Goal: Information Seeking & Learning: Compare options

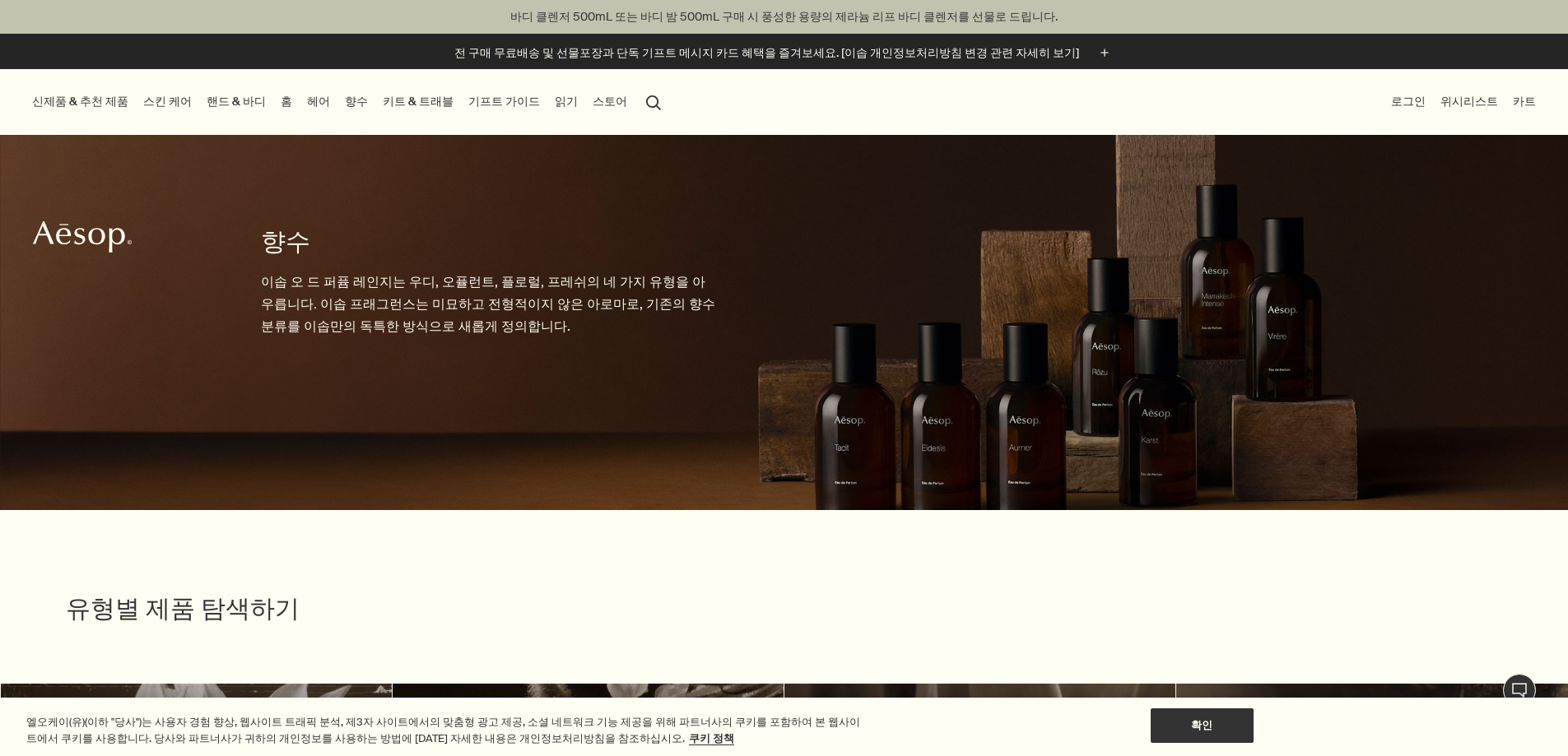
click at [371, 103] on link "향수" at bounding box center [357, 101] width 30 height 23
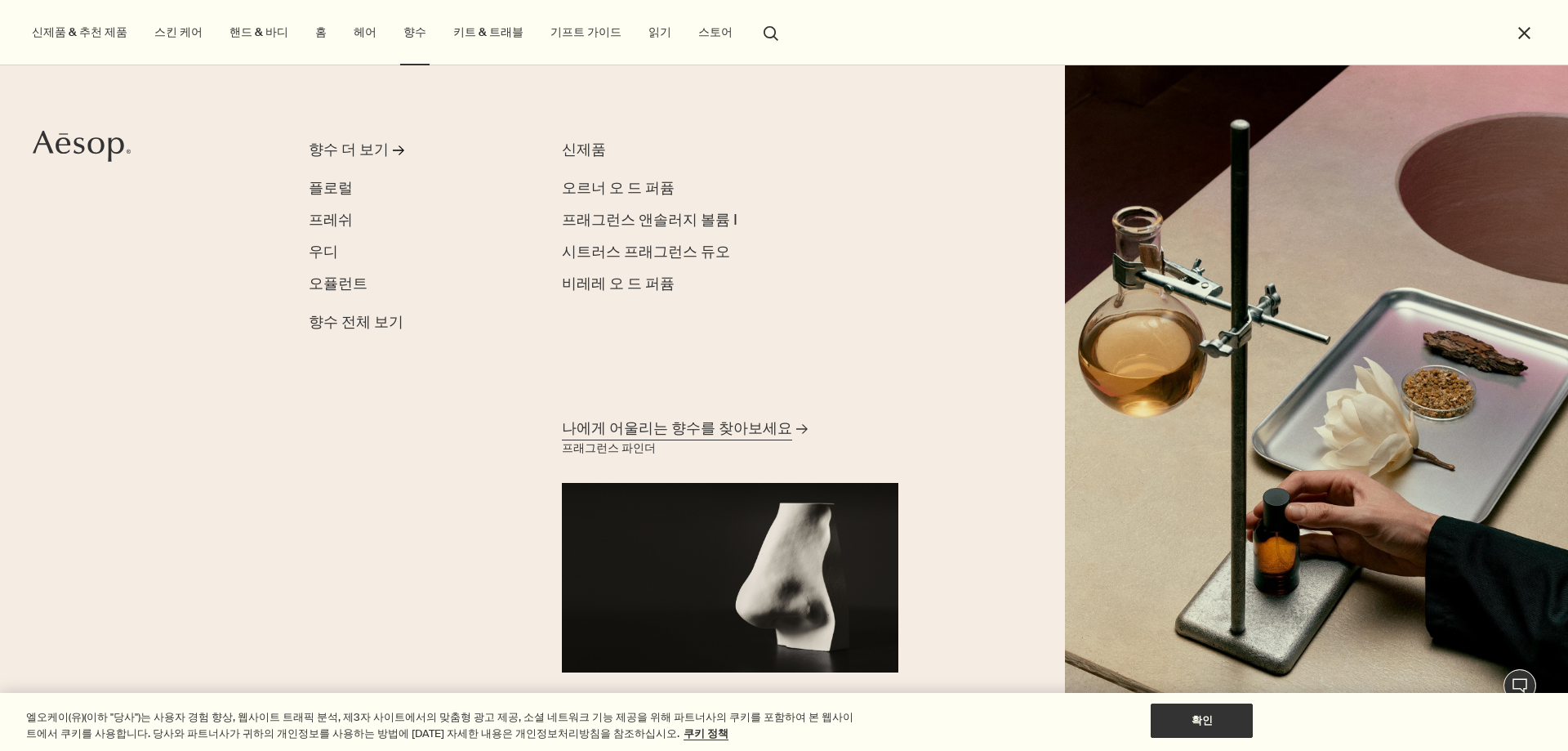
click at [772, 449] on link "나에게 어울리는 향수를 찾아보세요 rightArrow 프래그런스 파인더" at bounding box center [730, 544] width 345 height 258
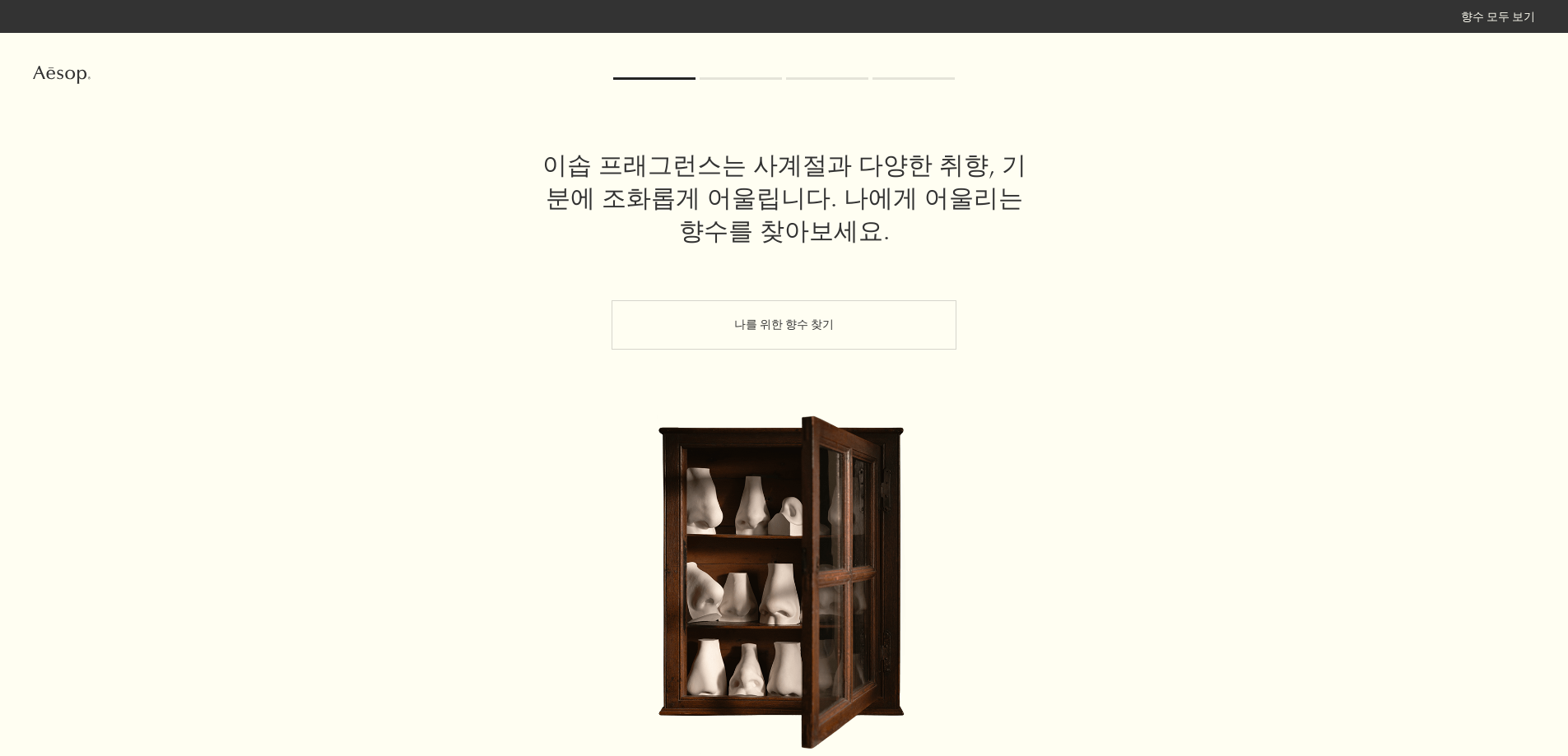
click at [728, 328] on button "나를 위한 향수 찾기" at bounding box center [784, 325] width 345 height 49
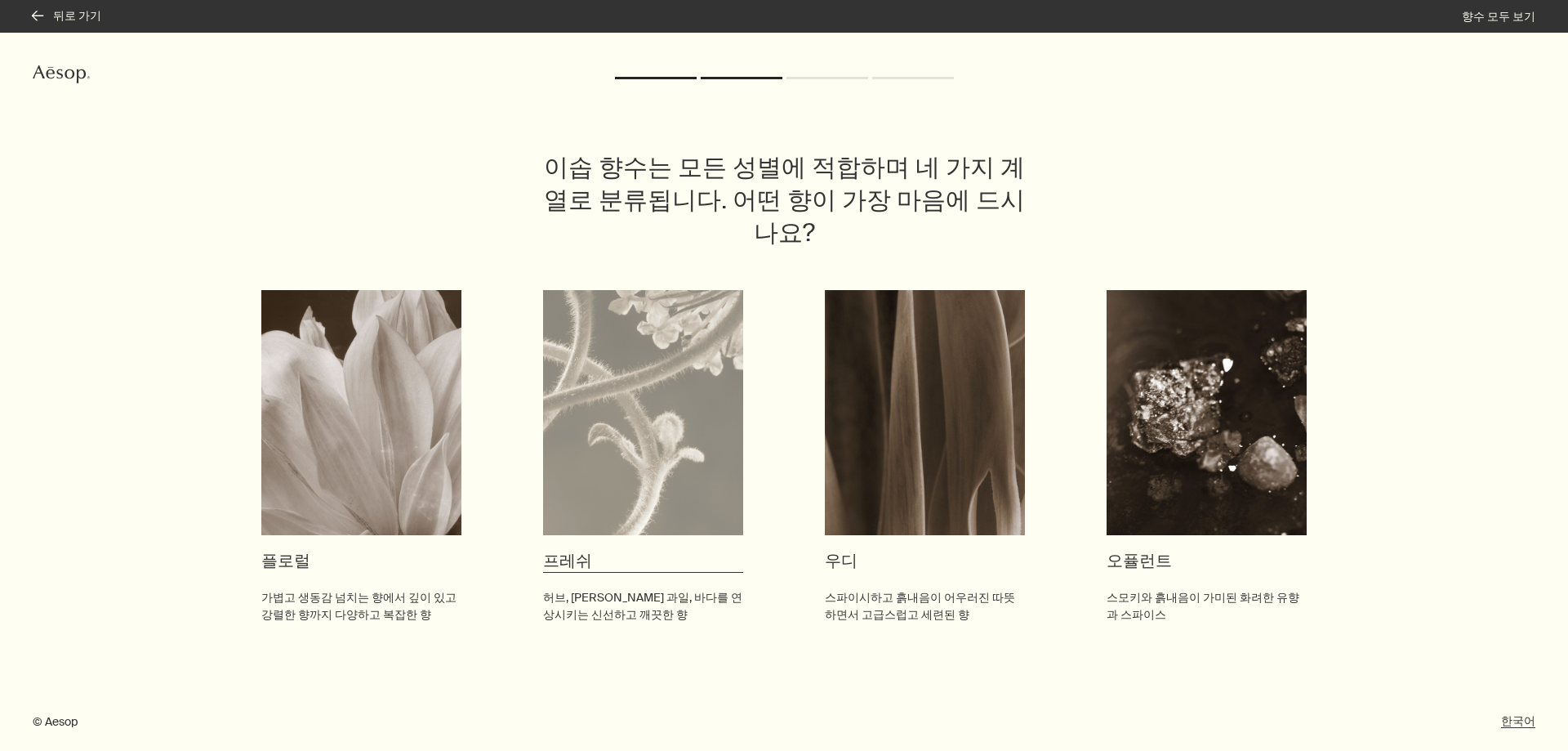
click at [614, 416] on img at bounding box center [643, 413] width 200 height 245
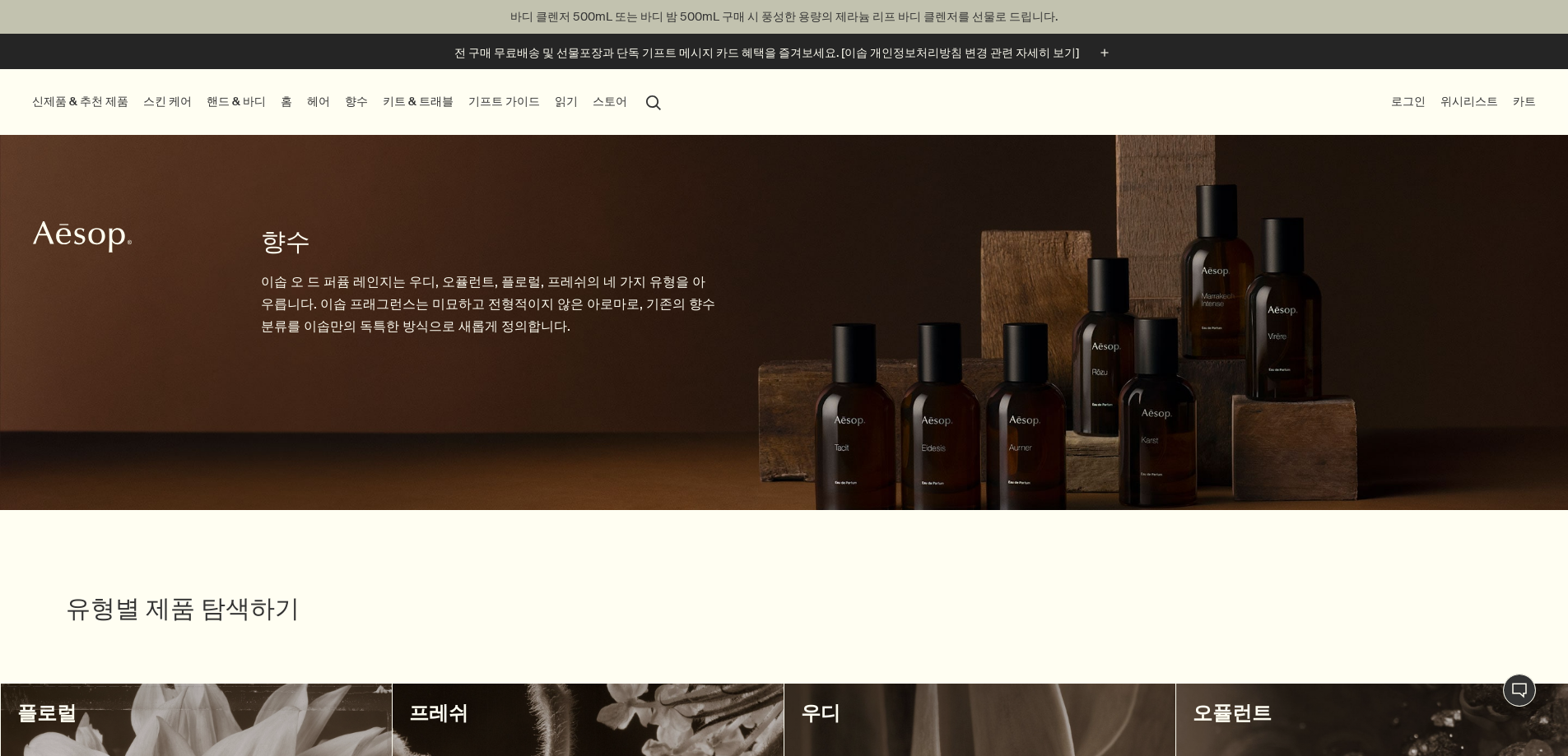
click at [371, 102] on link "향수" at bounding box center [357, 101] width 30 height 23
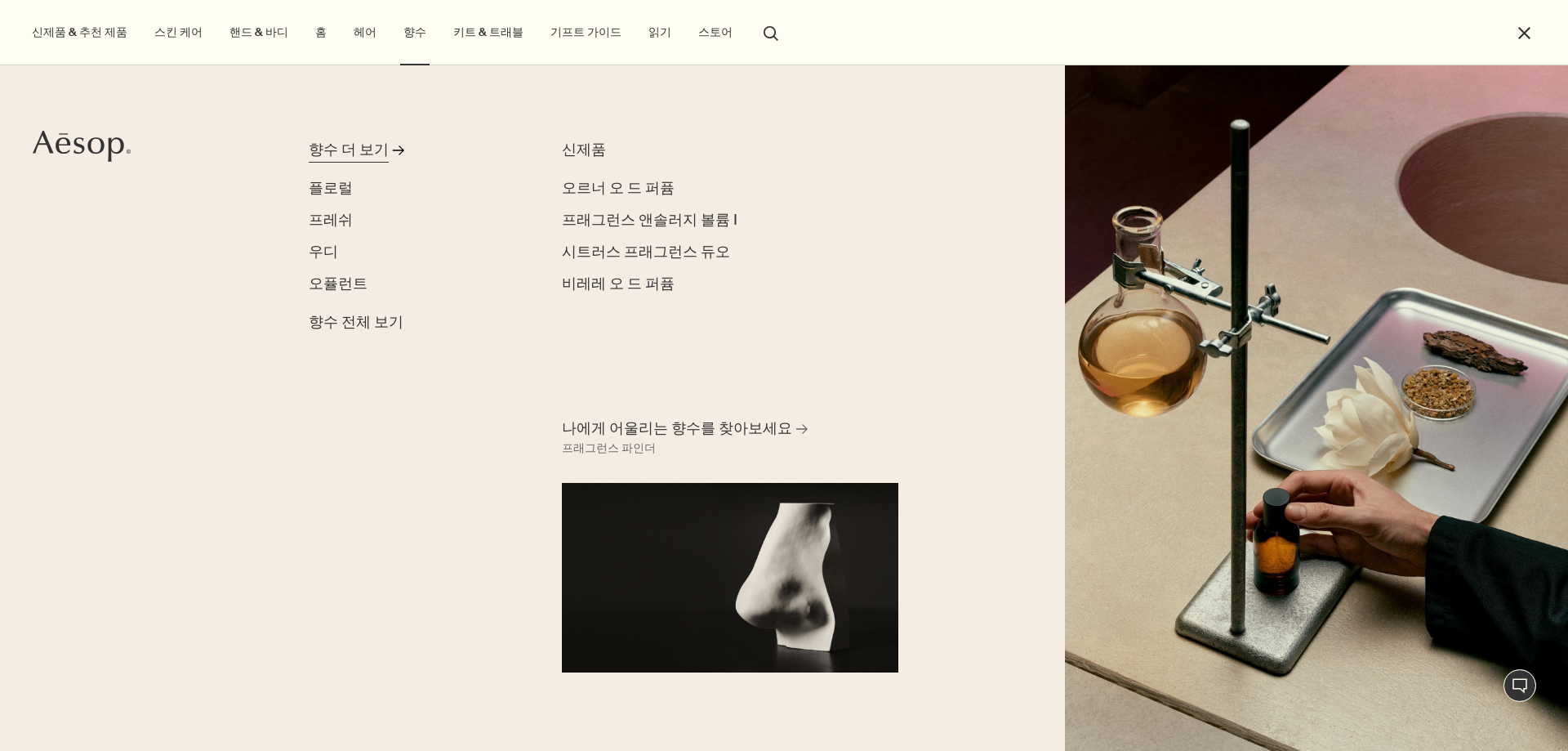
click at [366, 149] on div "향수 더 보기" at bounding box center [349, 150] width 80 height 22
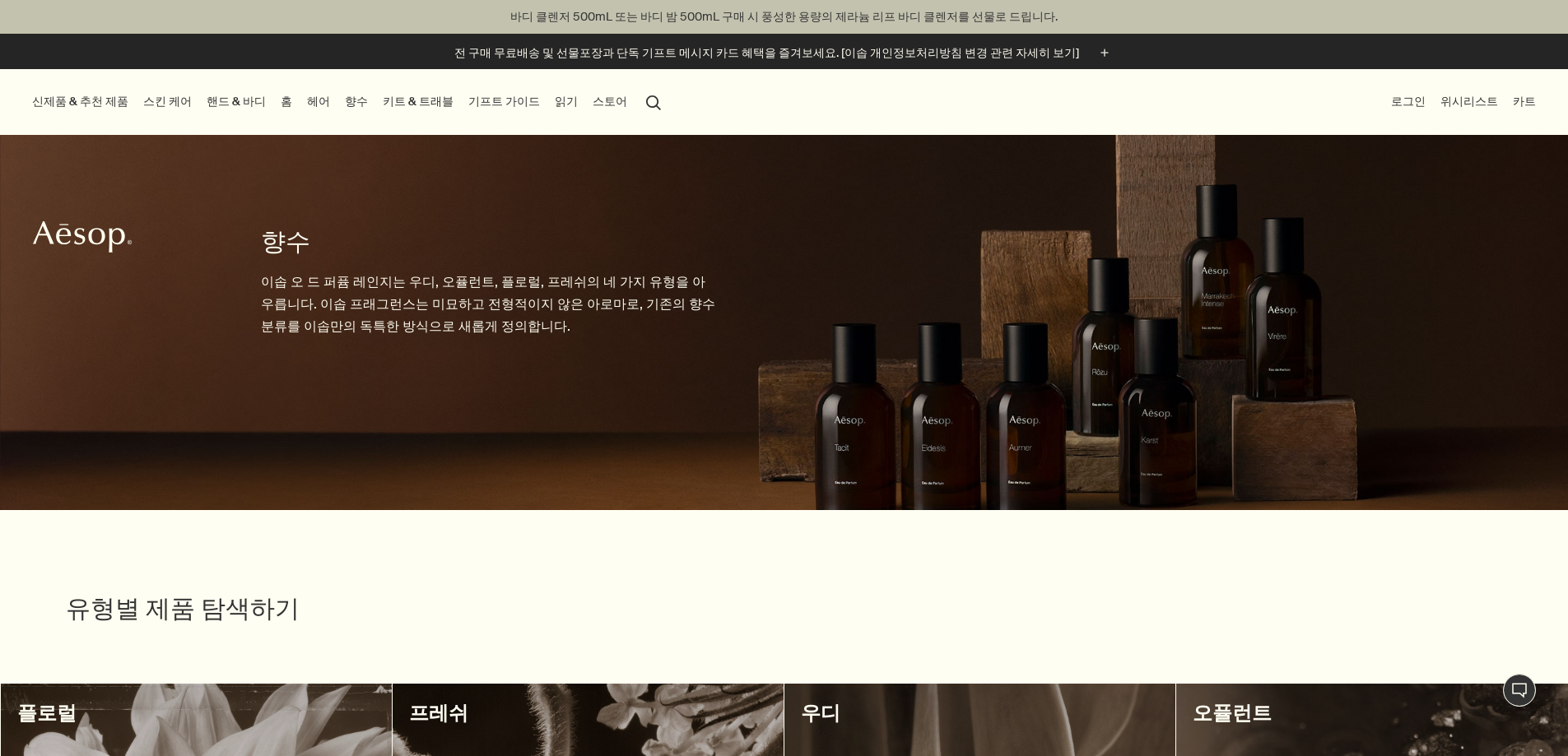
click at [60, 101] on button "신제품 & 추천 제품" at bounding box center [80, 101] width 102 height 23
click at [371, 107] on link "향수" at bounding box center [357, 101] width 30 height 23
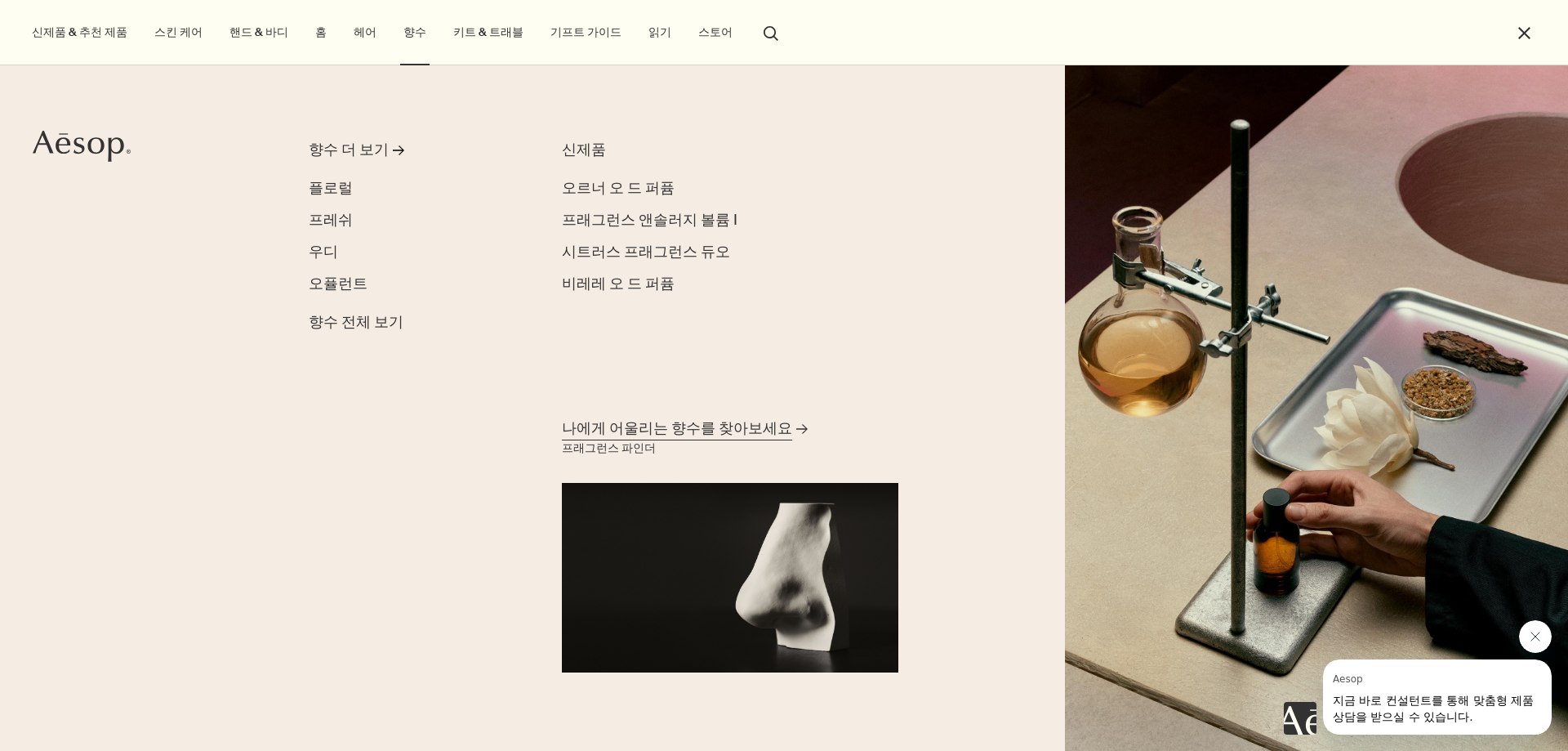
click at [669, 422] on span "나에게 어울리는 향수를 찾아보세요" at bounding box center [677, 428] width 231 height 21
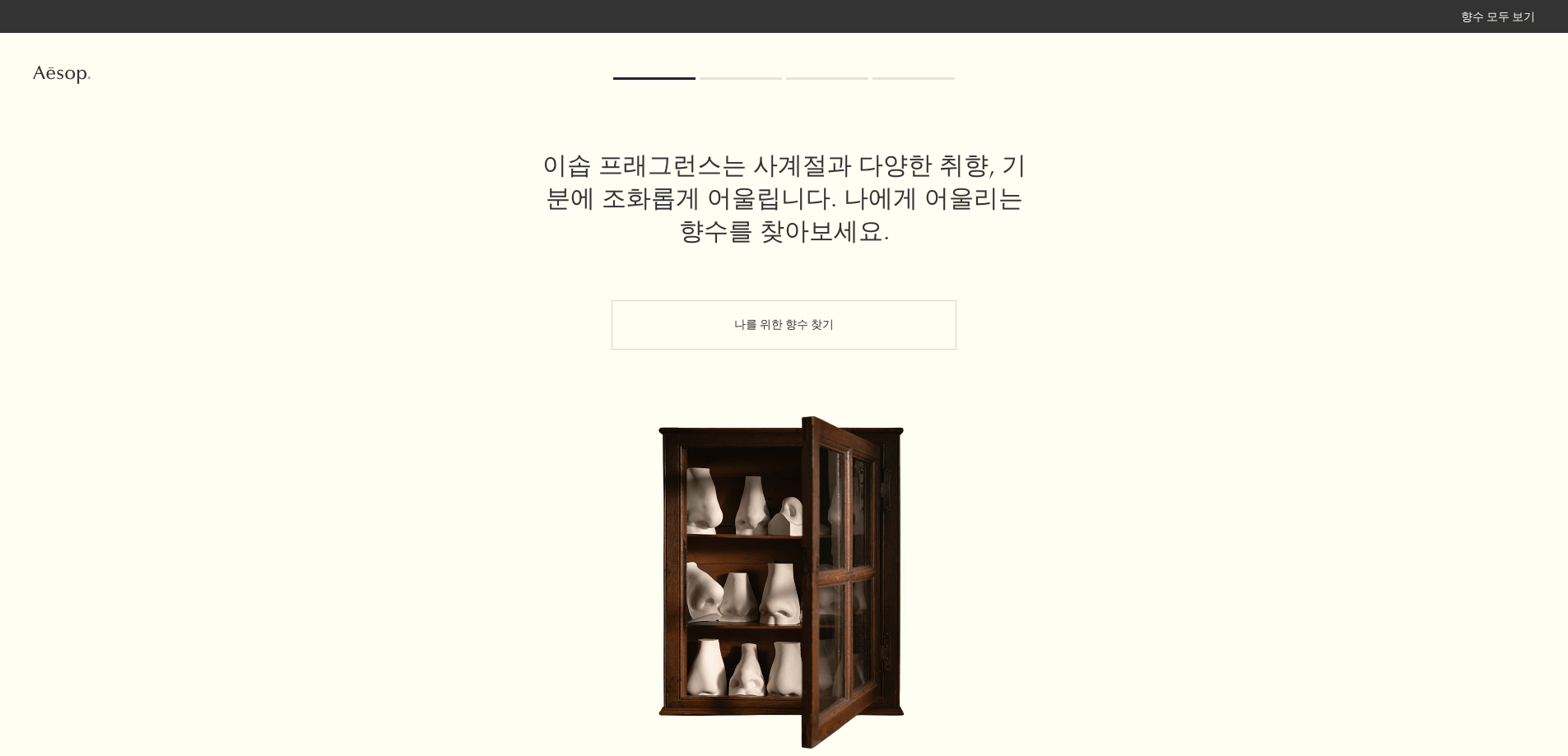
click at [721, 324] on button "나를 위한 향수 찾기" at bounding box center [784, 325] width 345 height 49
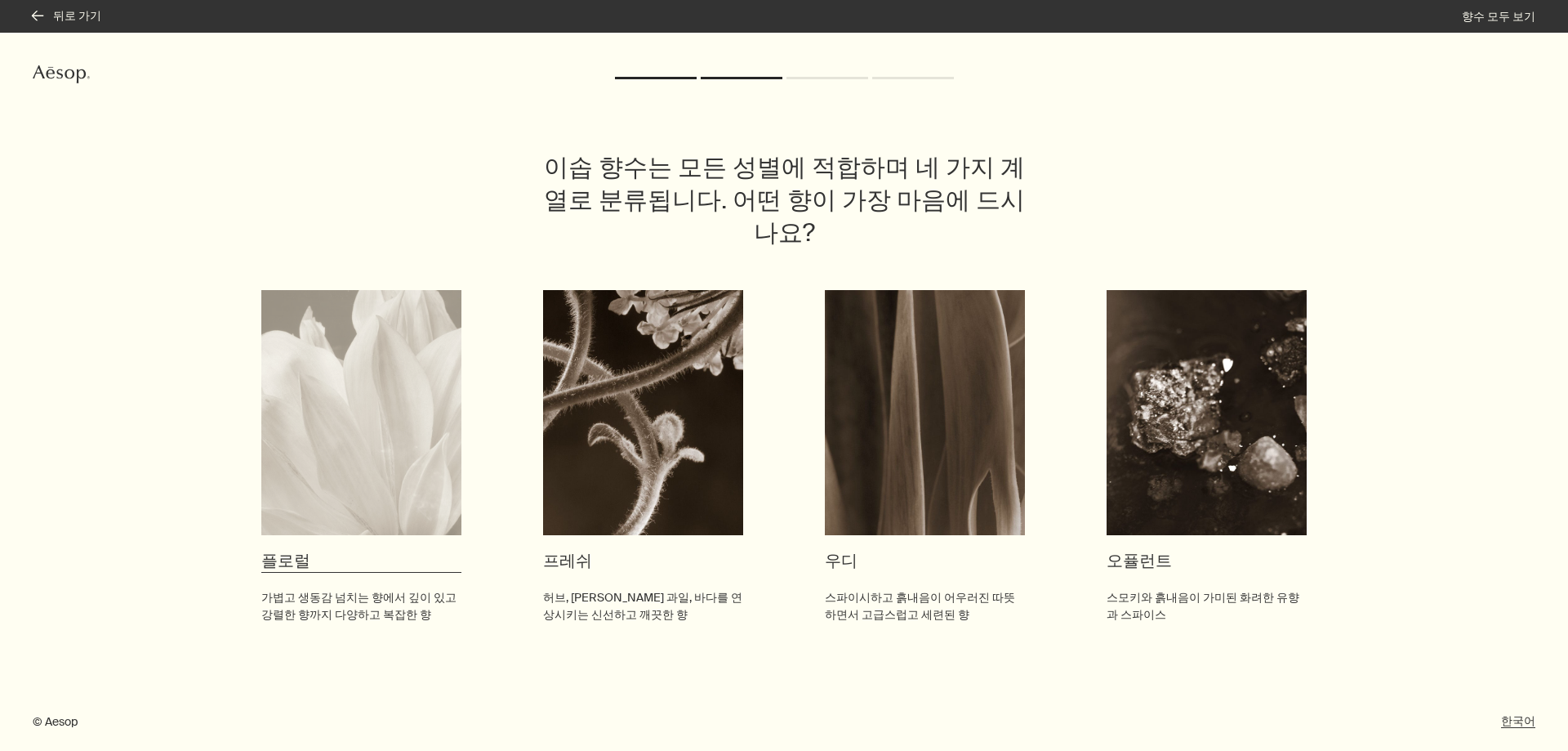
click at [332, 359] on img at bounding box center [361, 413] width 200 height 245
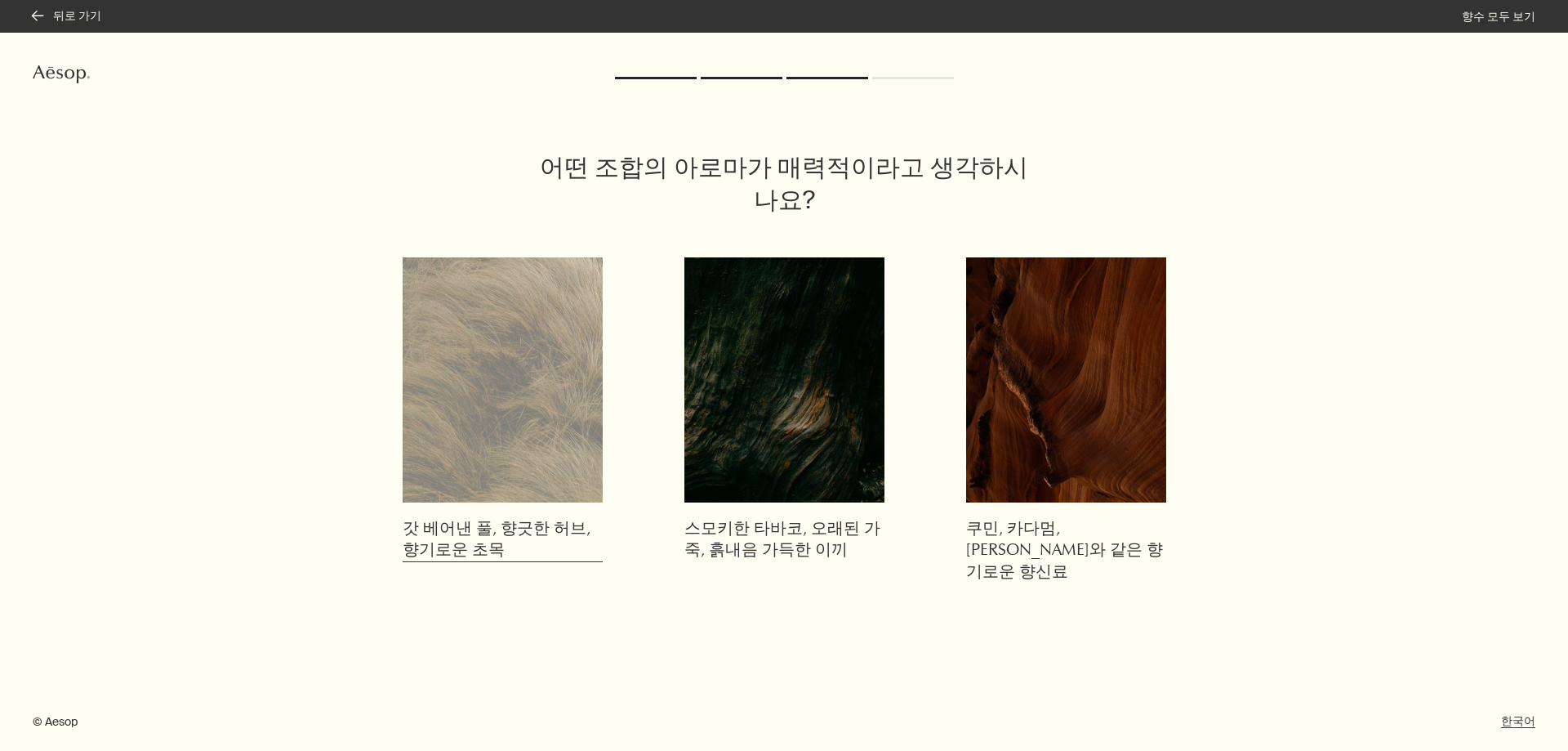
click at [499, 467] on img at bounding box center [502, 379] width 200 height 245
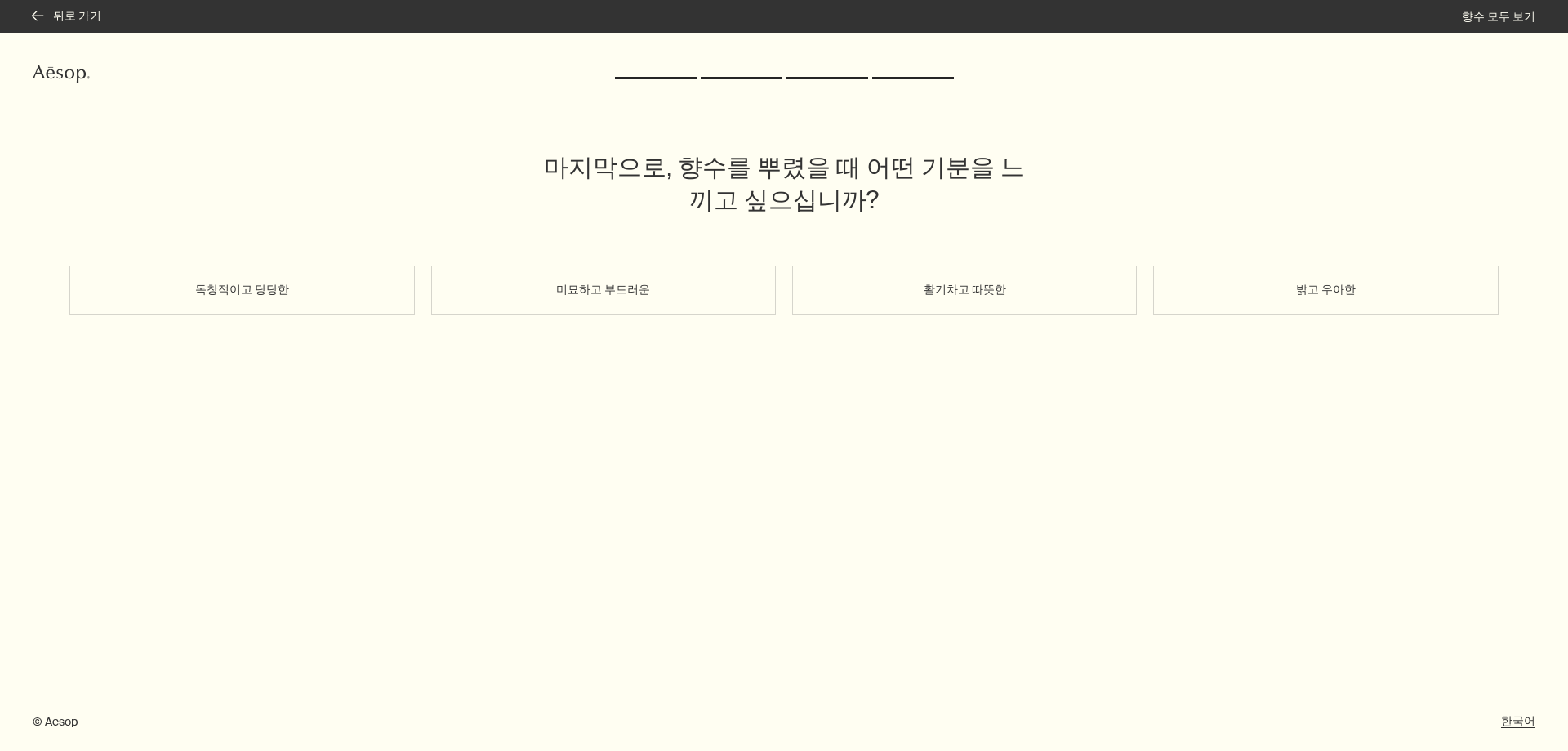
click at [665, 296] on button "미묘하고 부드러운" at bounding box center [603, 290] width 345 height 49
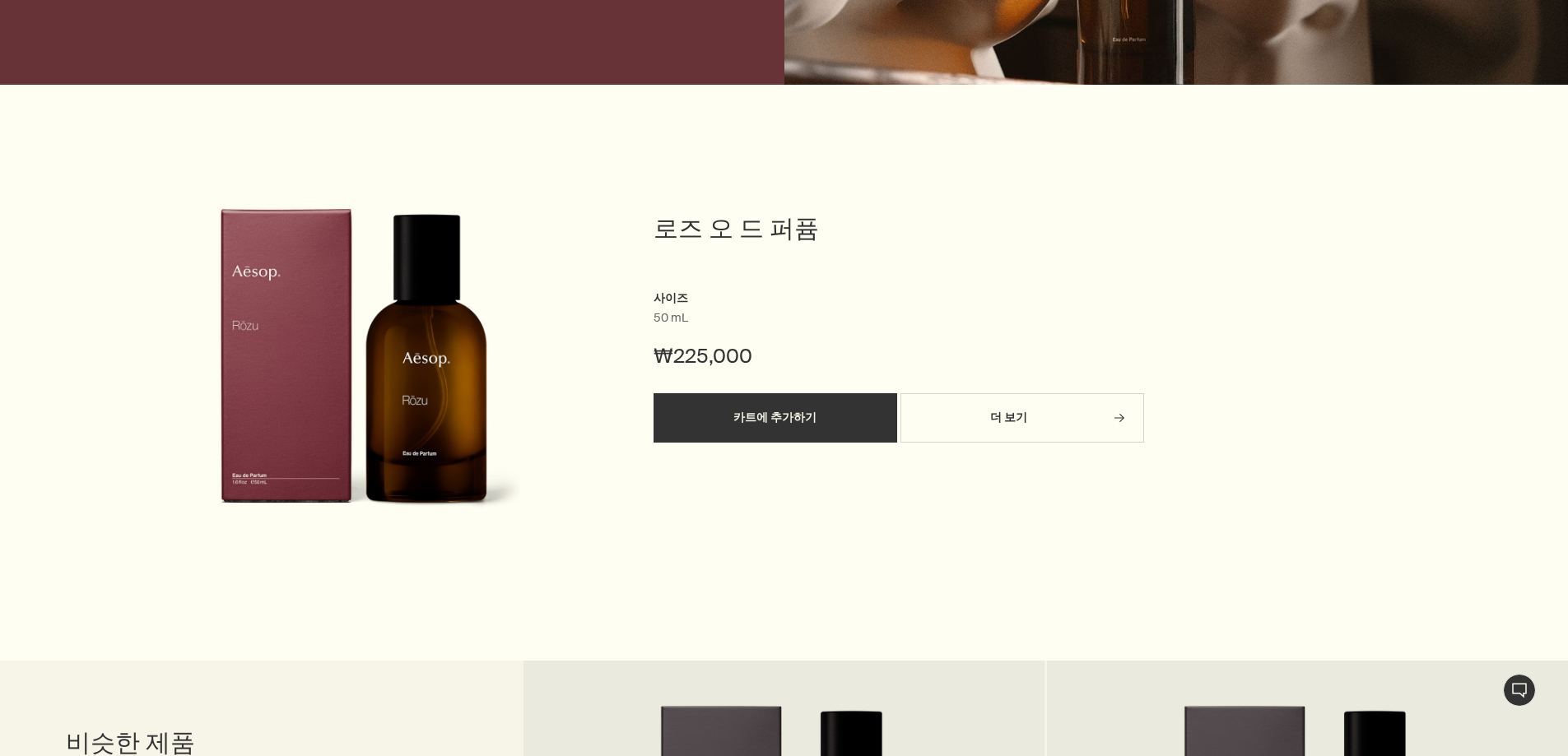
scroll to position [493, 0]
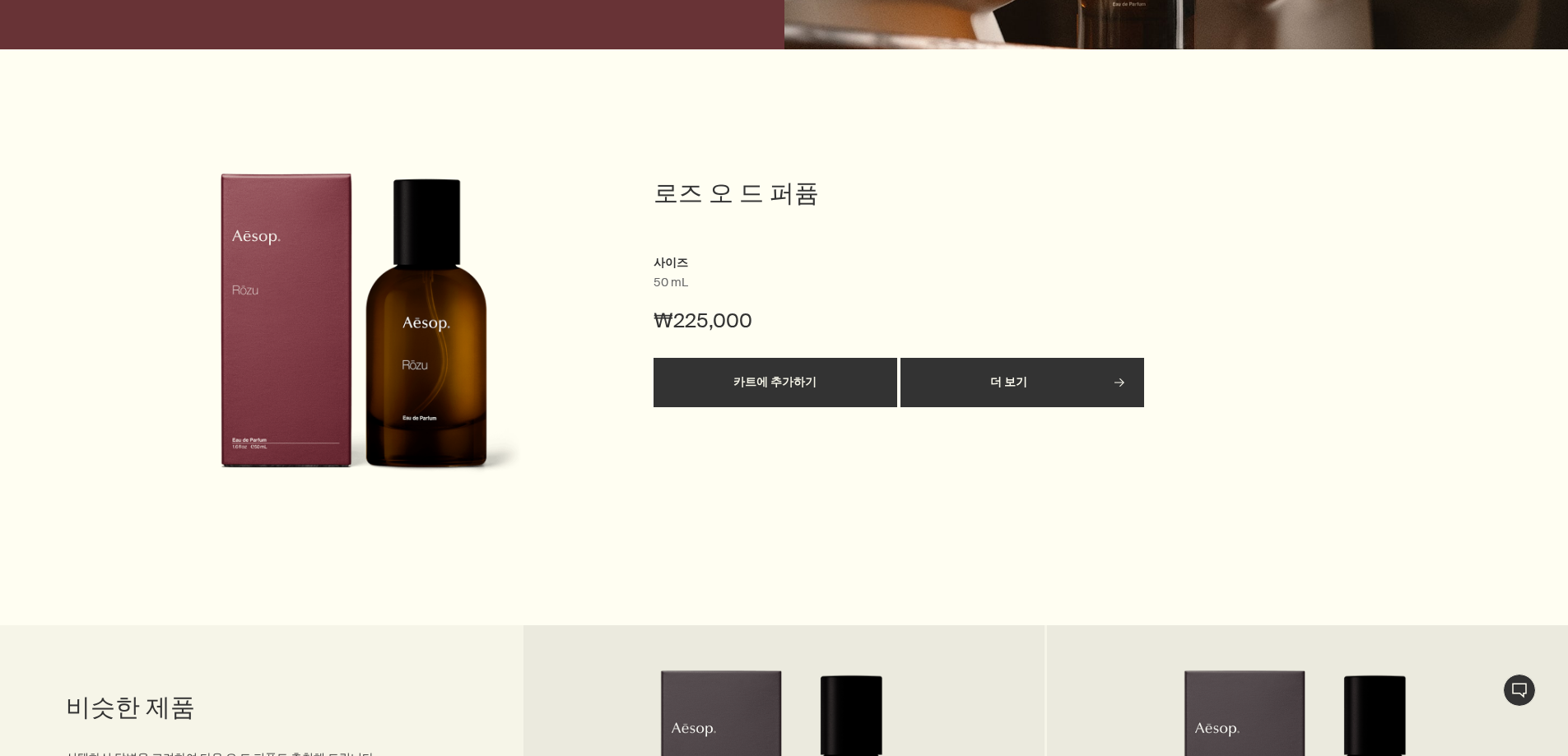
click at [1104, 357] on link "더 보기 rightArrow" at bounding box center [1021, 382] width 243 height 49
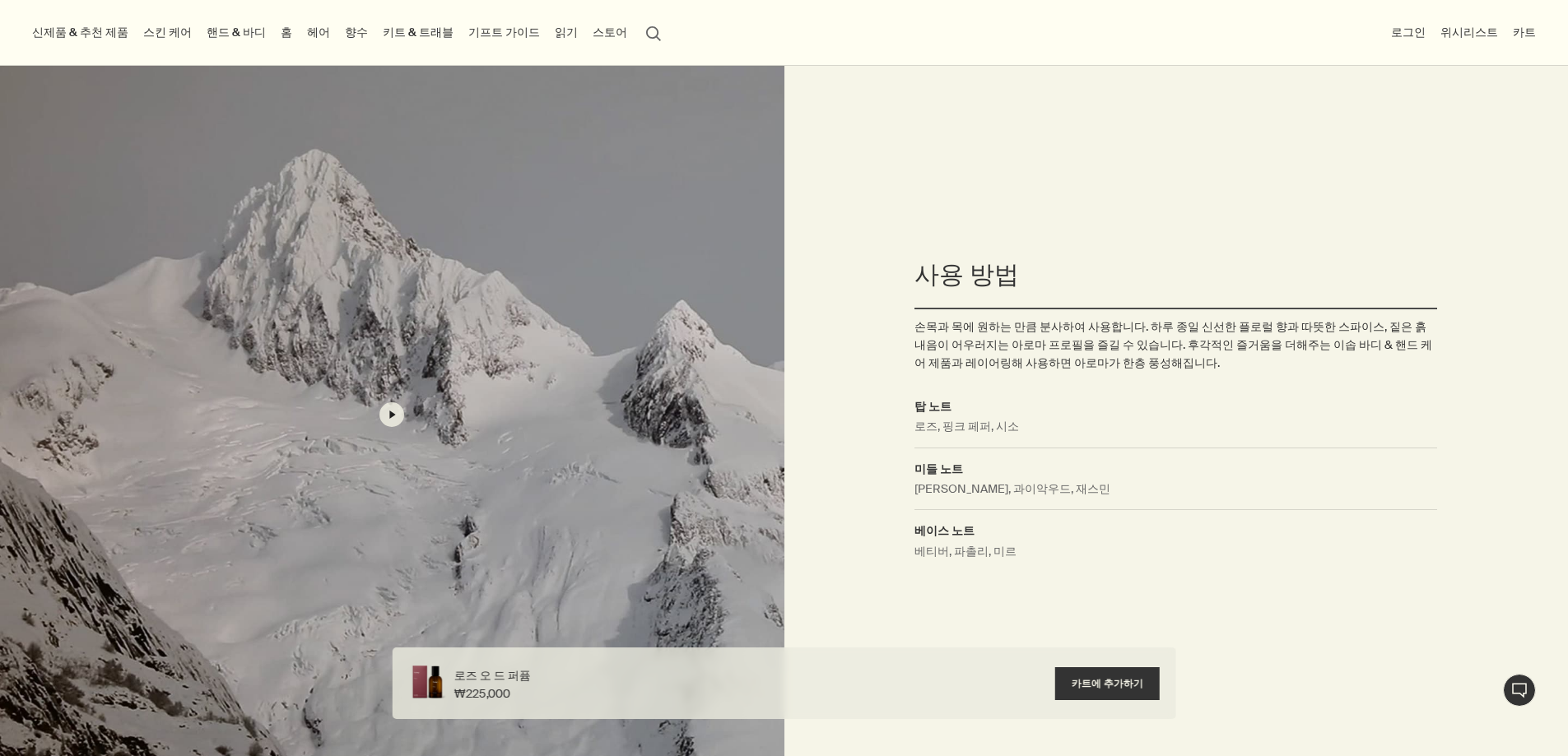
scroll to position [740, 0]
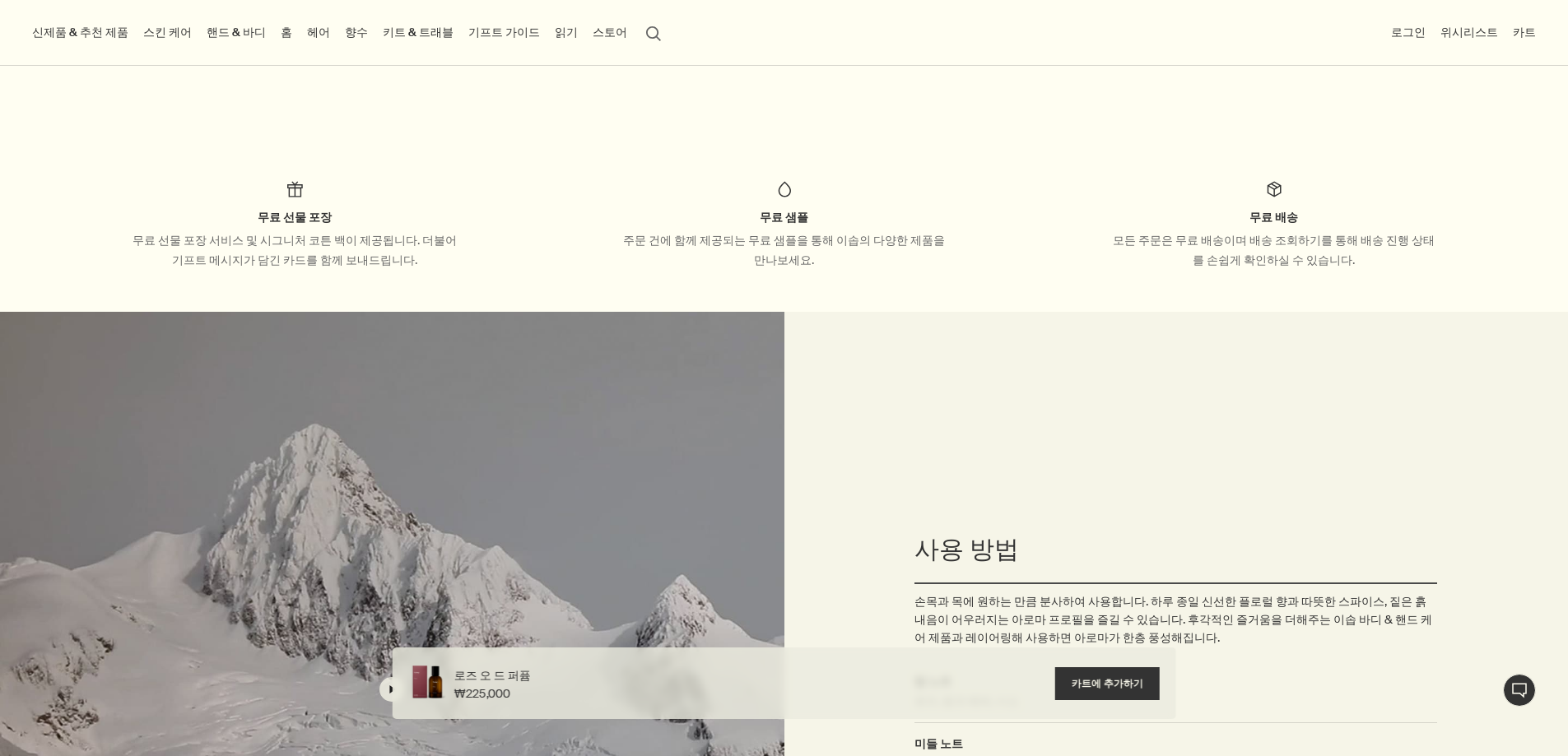
click at [783, 197] on img at bounding box center [784, 189] width 20 height 20
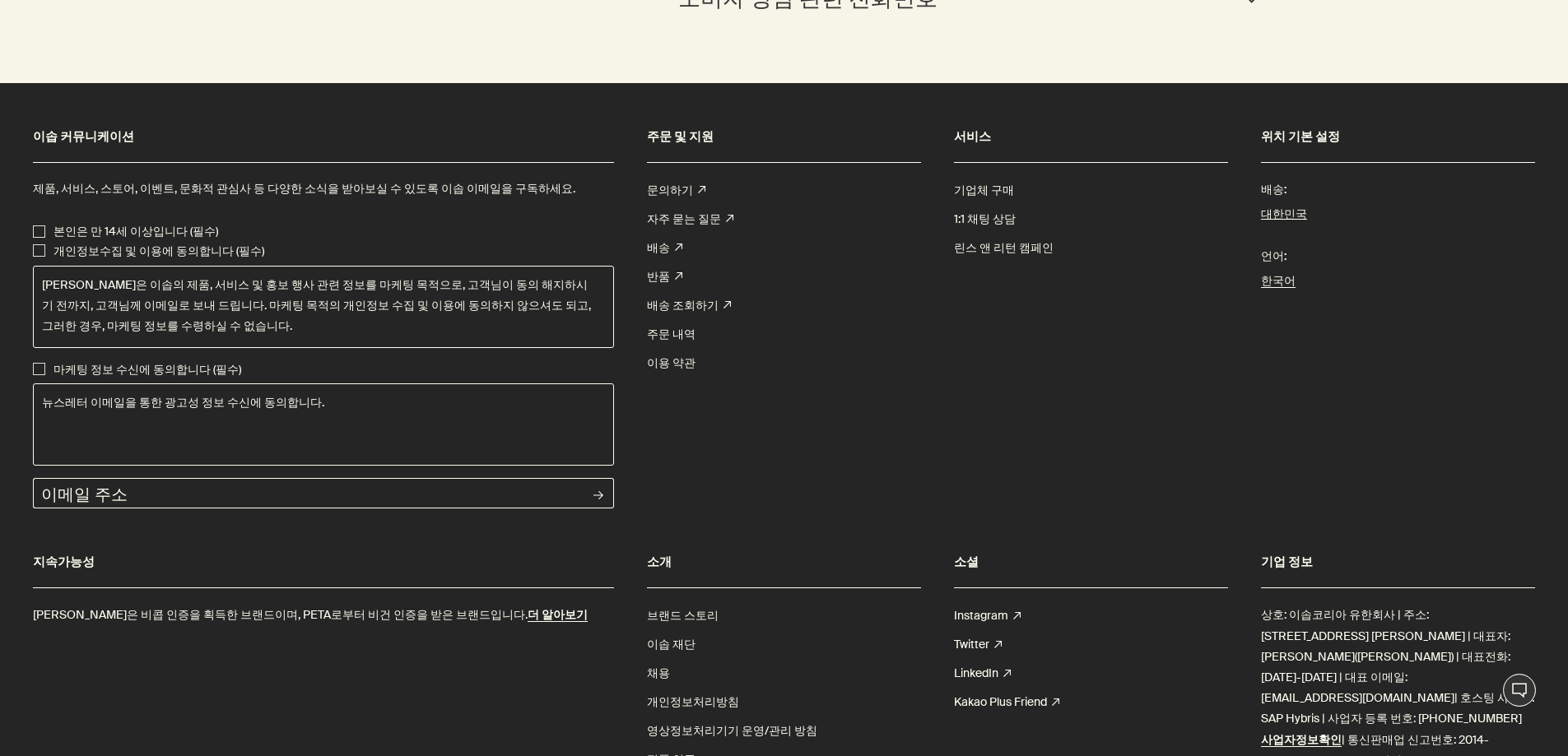
scroll to position [5182, 0]
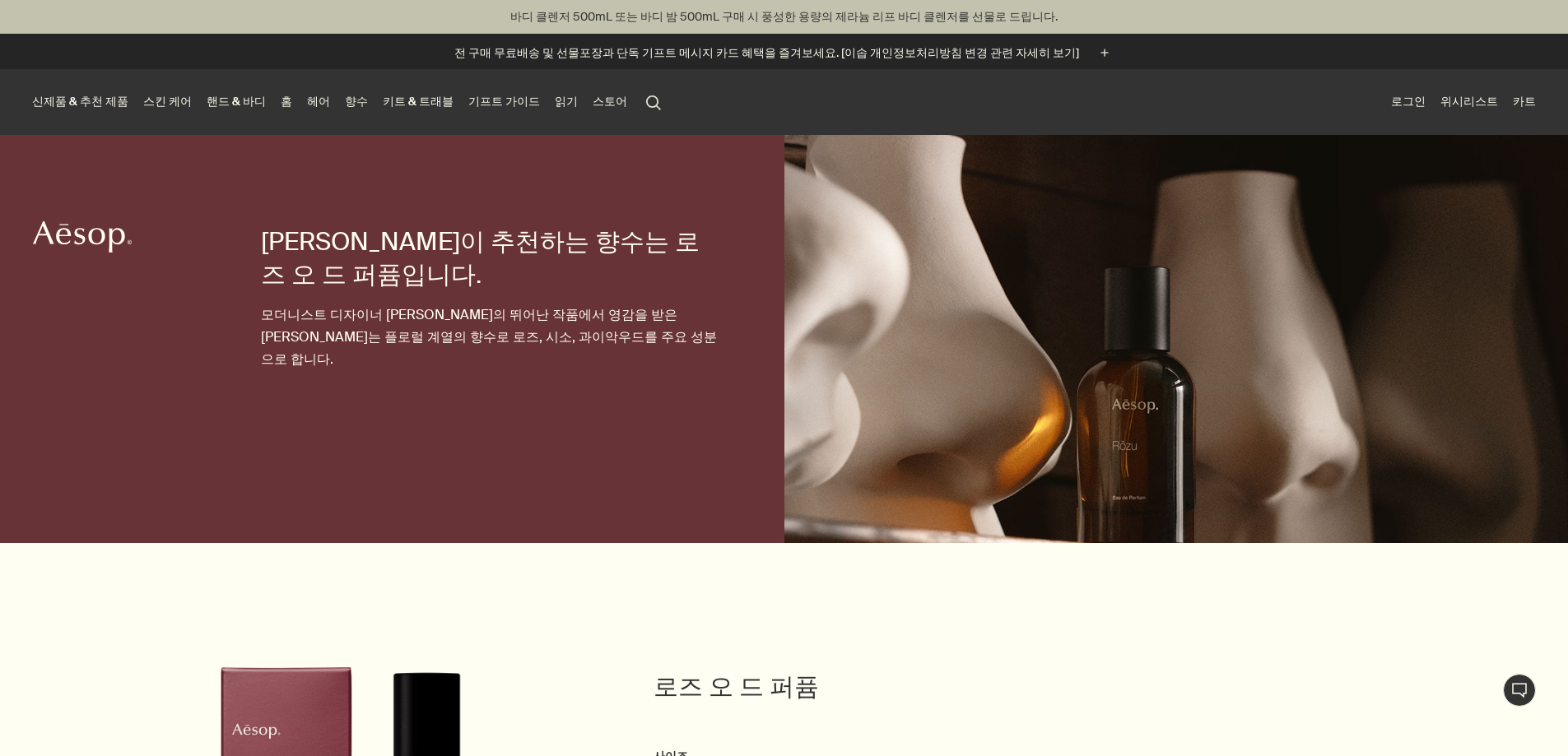
click at [371, 111] on link "향수" at bounding box center [357, 101] width 30 height 23
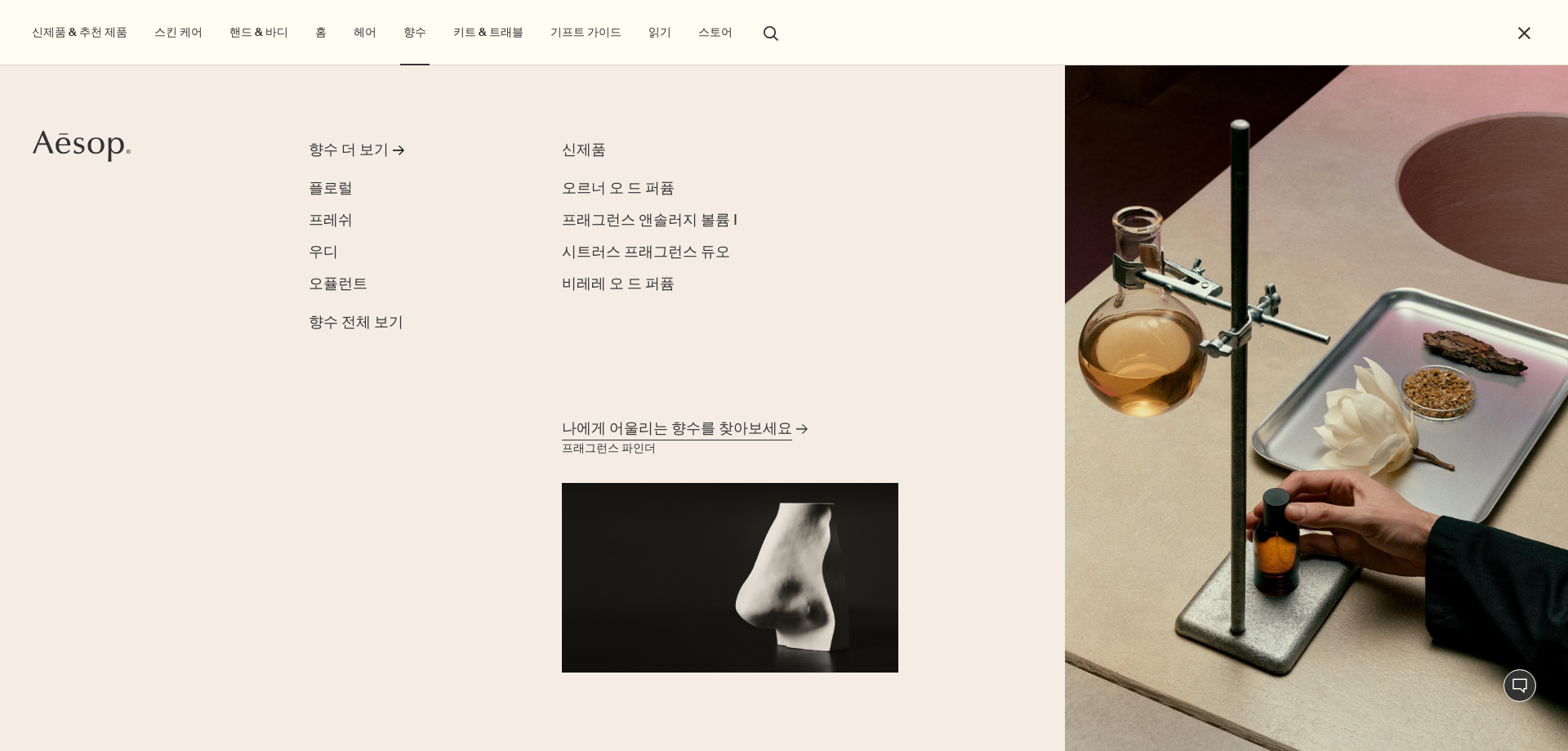
click at [797, 425] on icon "rightArrow" at bounding box center [803, 429] width 12 height 12
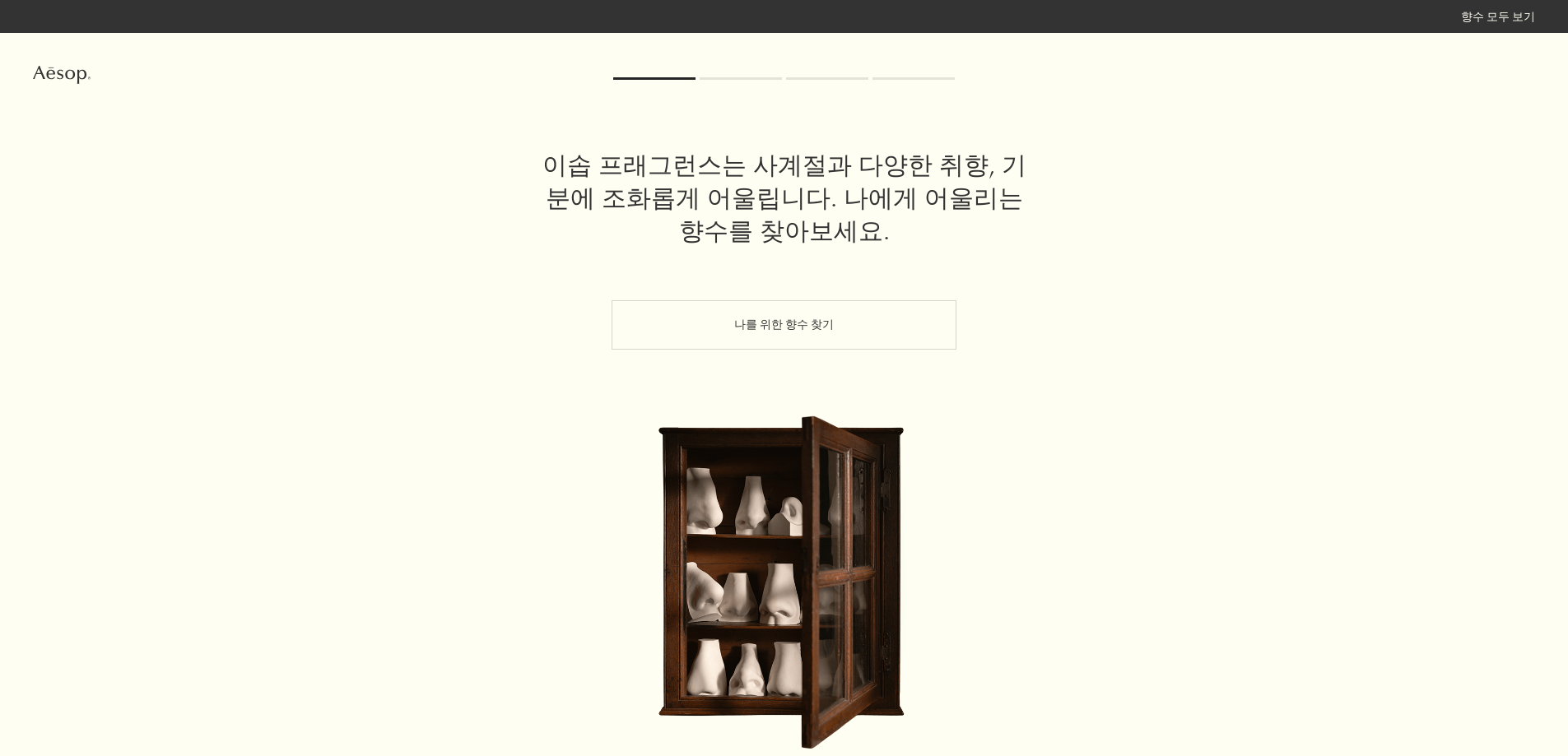
click at [746, 339] on button "나를 위한 향수 찾기" at bounding box center [784, 325] width 345 height 49
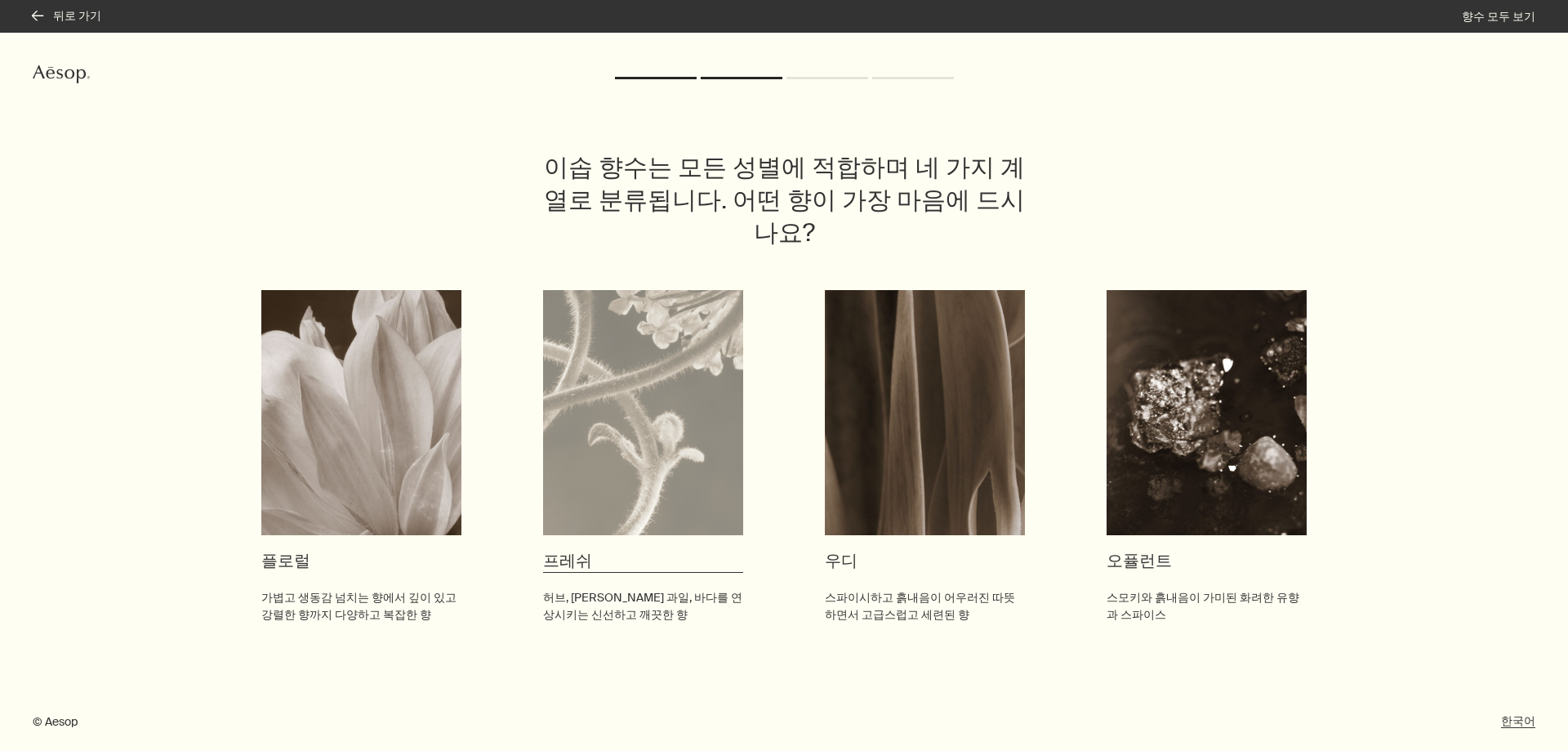
click at [675, 589] on p "허브, 시트러스 류 과일, 바다를 연상시키는 신선하고 깨끗한 향" at bounding box center [643, 605] width 200 height 34
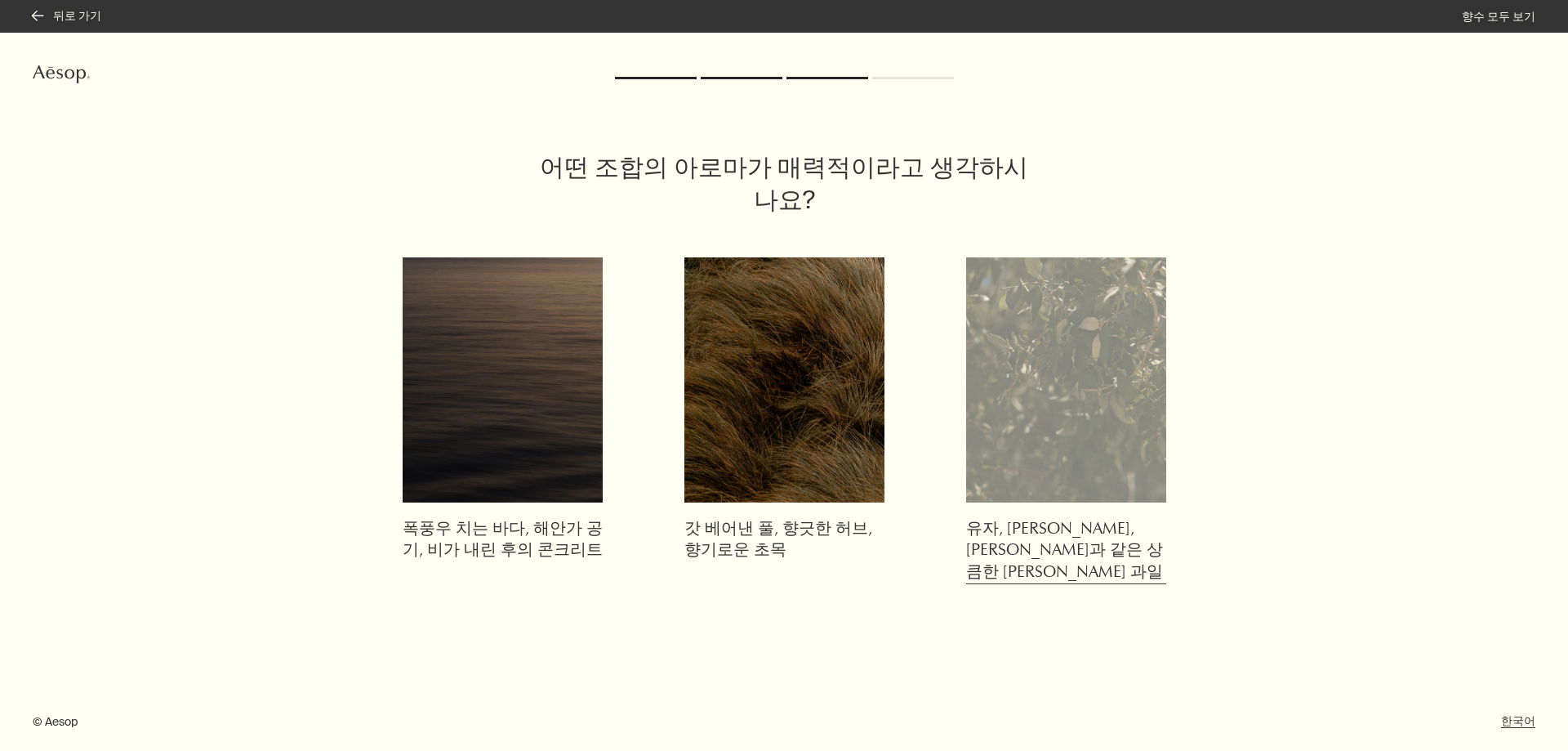
click at [1025, 420] on img at bounding box center [1066, 379] width 200 height 245
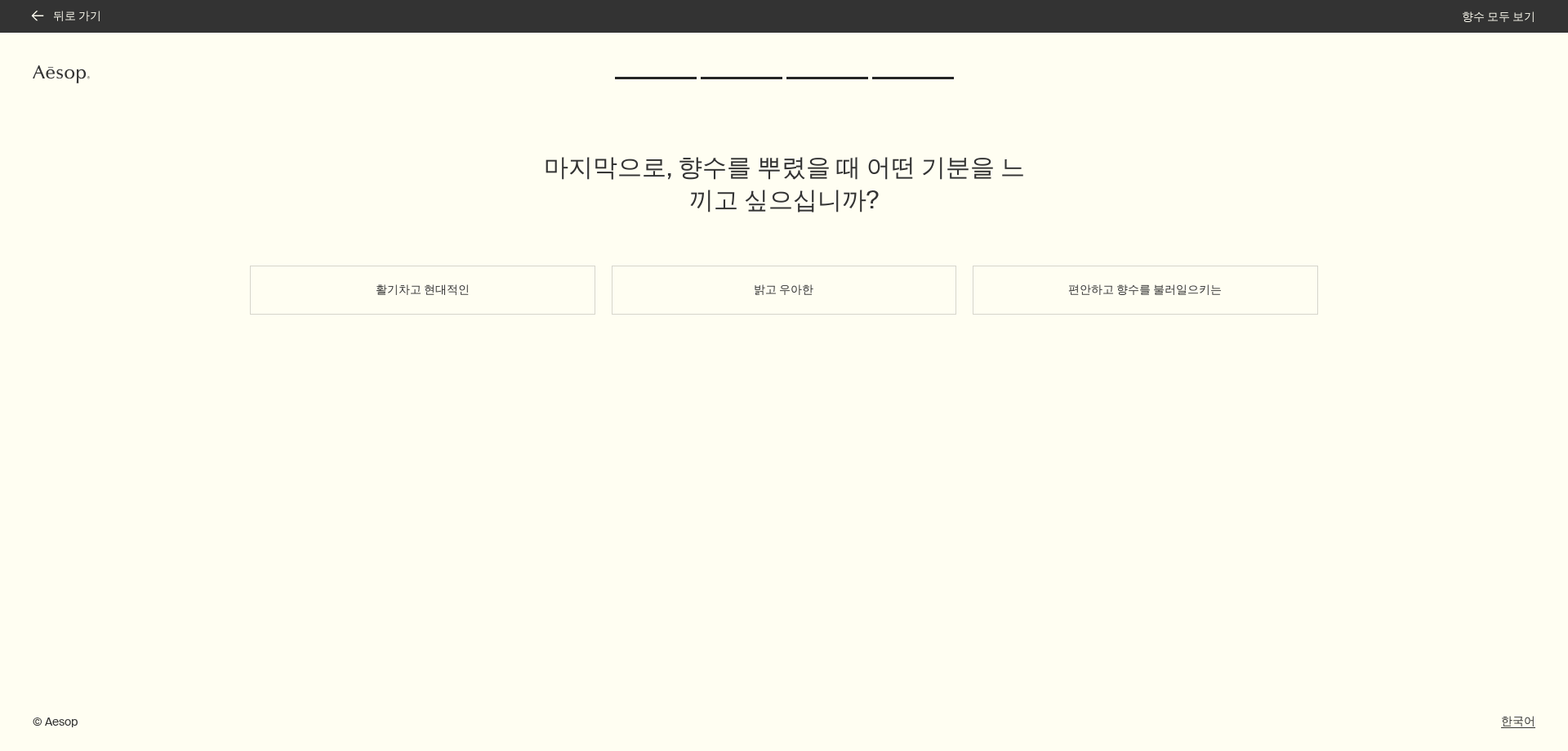
click at [852, 298] on button "밝고 우아한" at bounding box center [784, 290] width 345 height 49
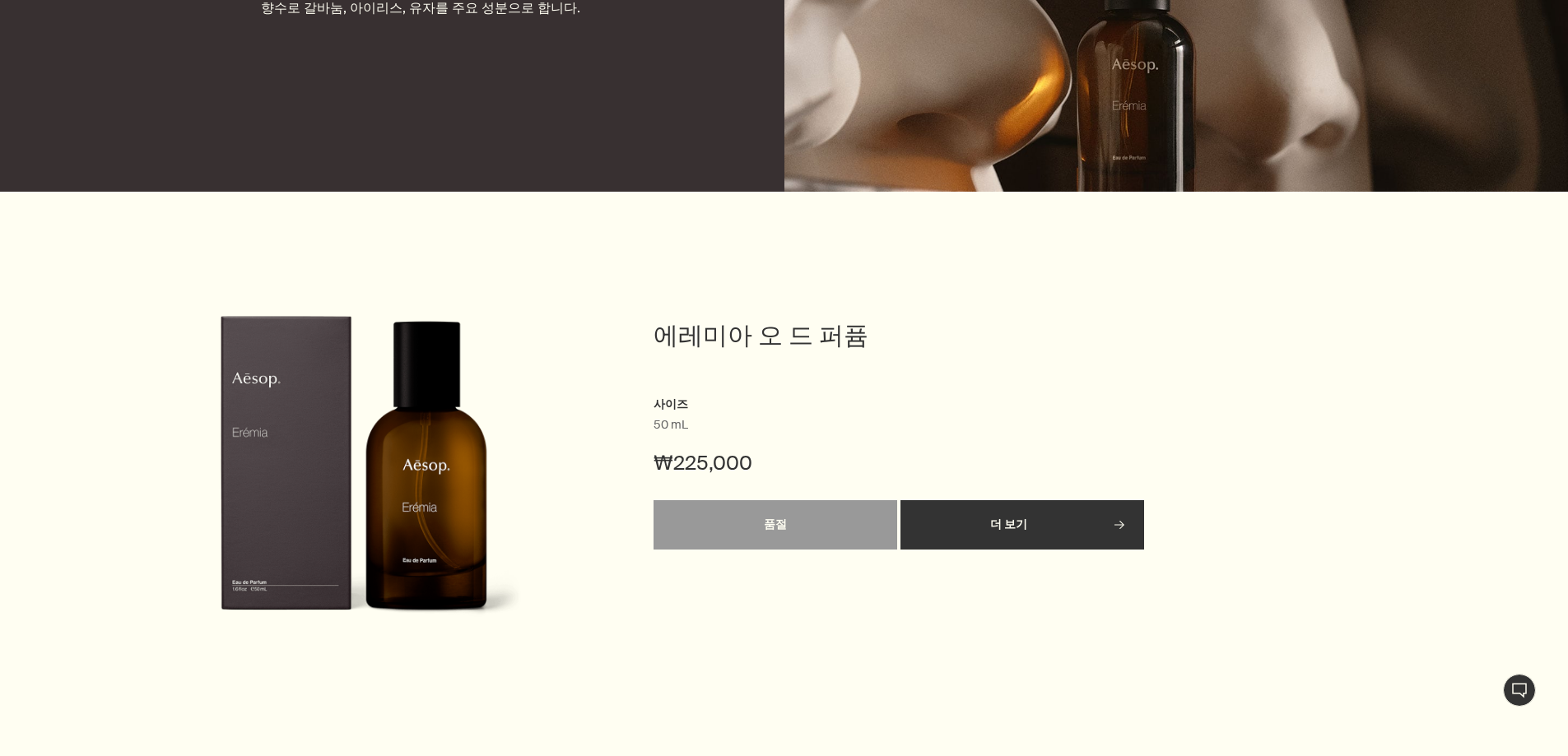
click at [1074, 528] on link "더 보기 rightArrow" at bounding box center [1021, 525] width 243 height 49
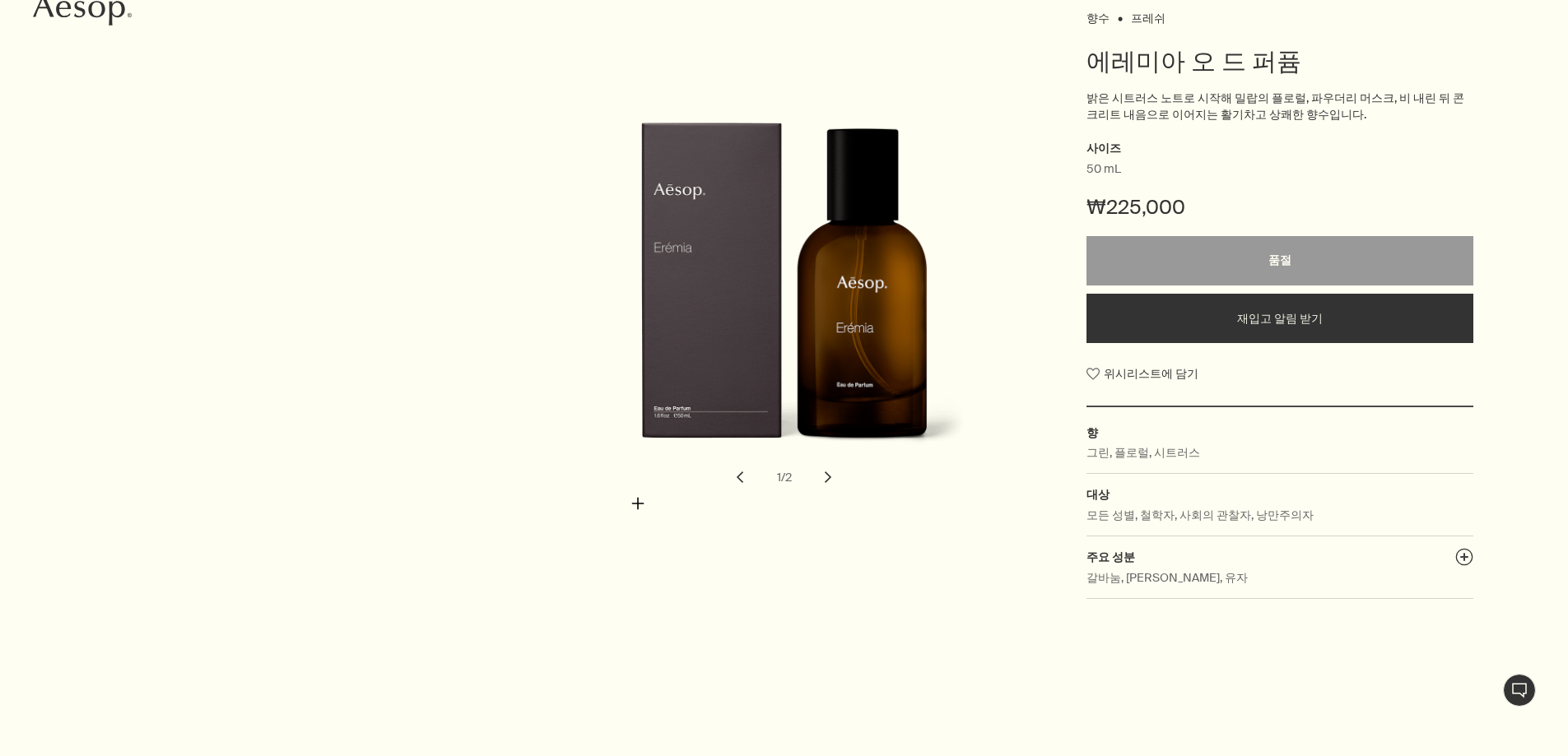
scroll to position [247, 0]
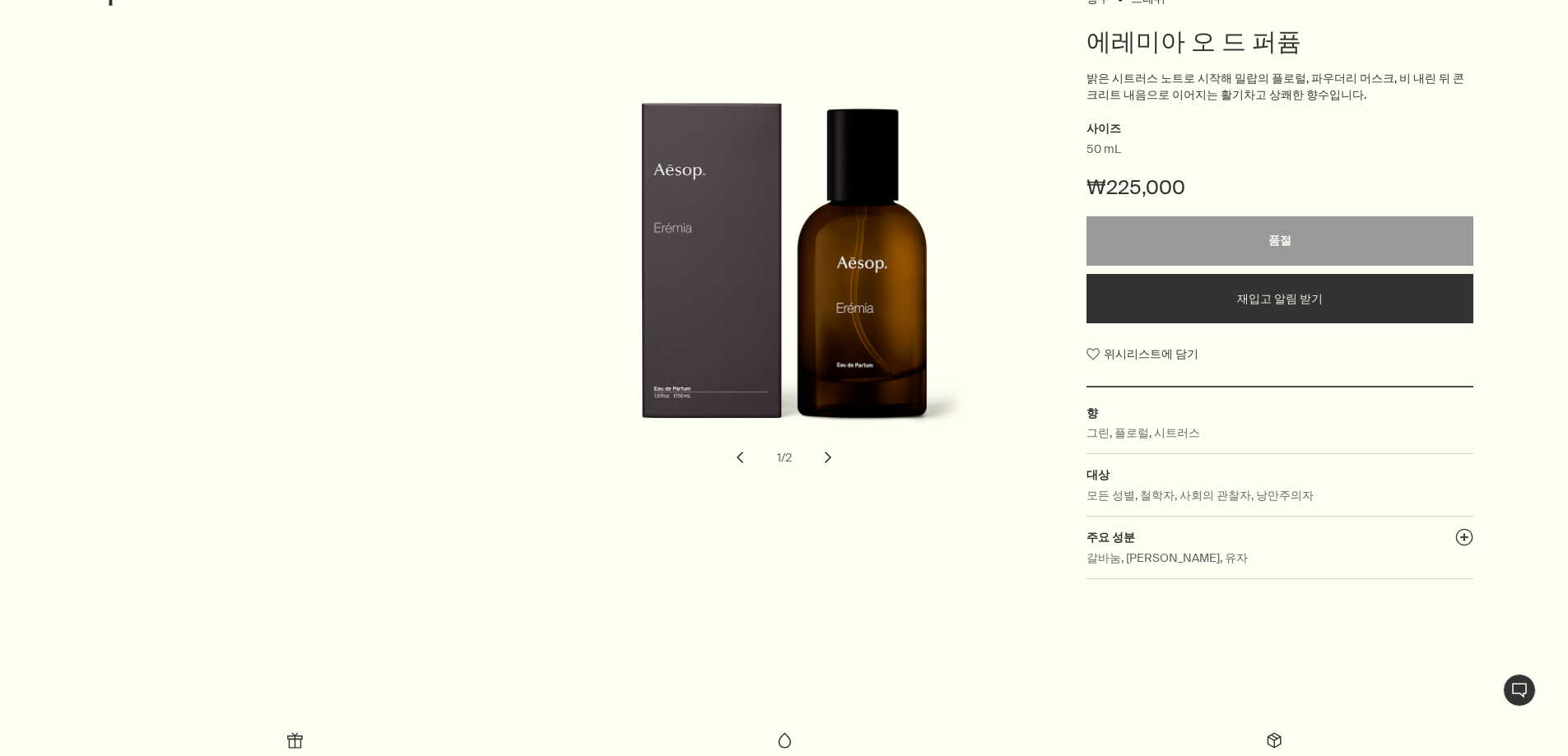
click at [829, 453] on button "chevron" at bounding box center [827, 457] width 36 height 36
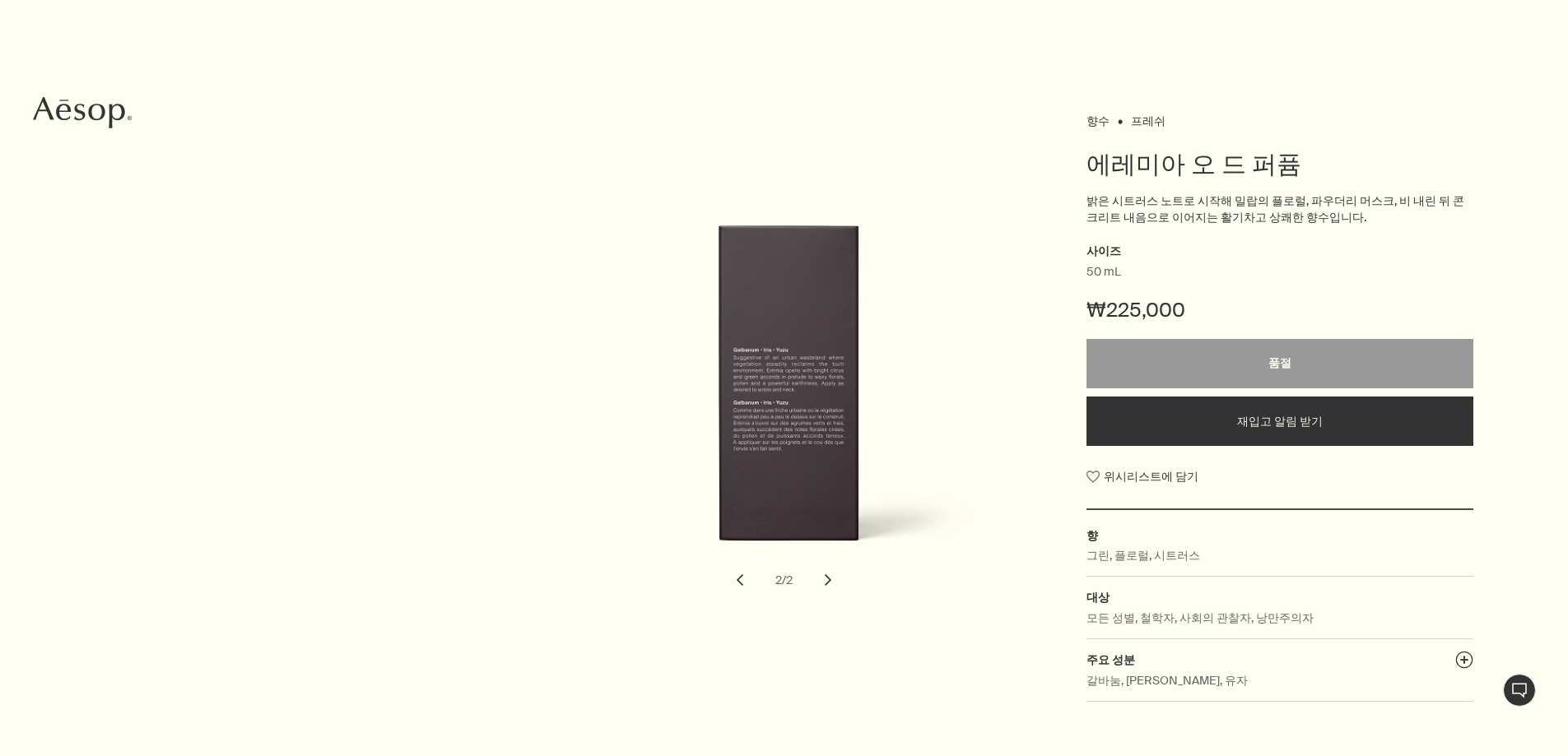
scroll to position [0, 0]
